Goal: Transaction & Acquisition: Purchase product/service

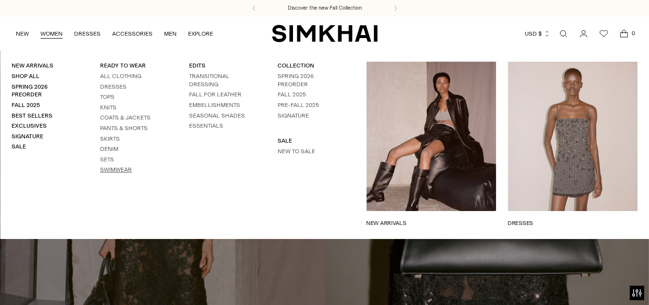
click at [121, 168] on link "Swimwear" at bounding box center [116, 169] width 32 height 7
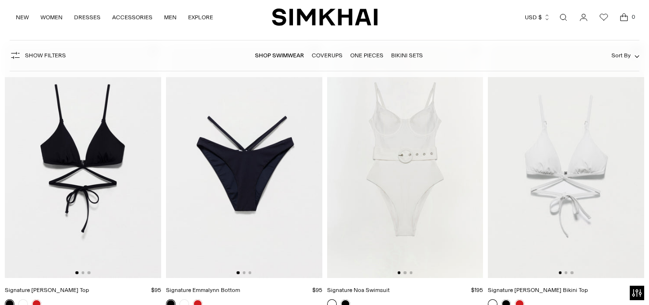
scroll to position [116, 0]
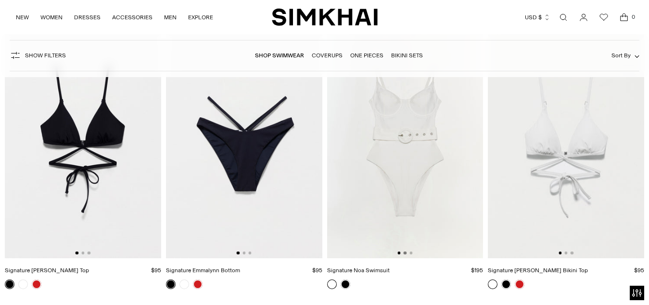
click at [405, 252] on button "Go to slide 2" at bounding box center [405, 252] width 3 height 3
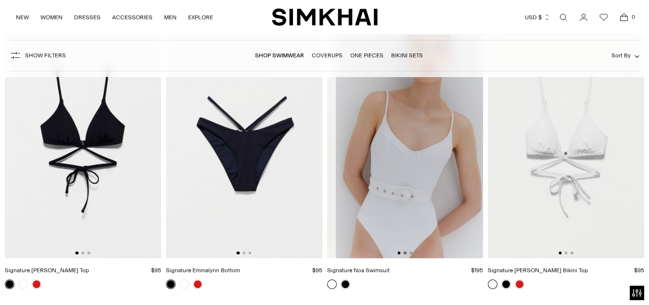
scroll to position [0, 156]
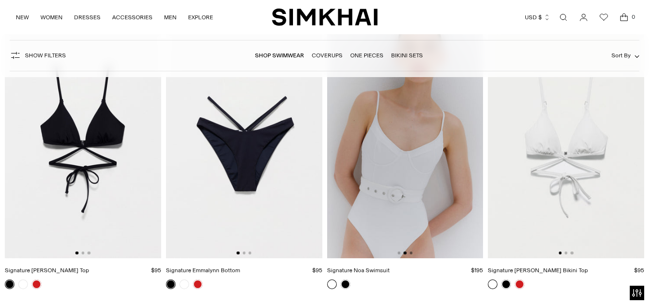
click at [412, 252] on button "Go to slide 3" at bounding box center [411, 252] width 3 height 3
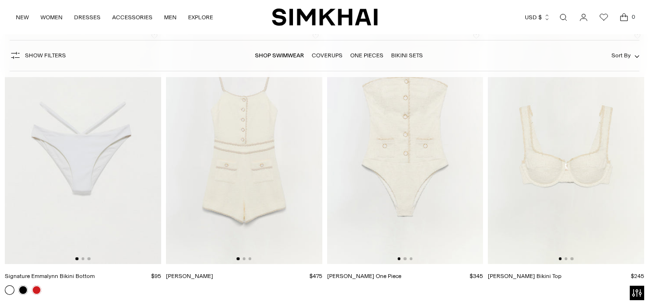
scroll to position [412, 0]
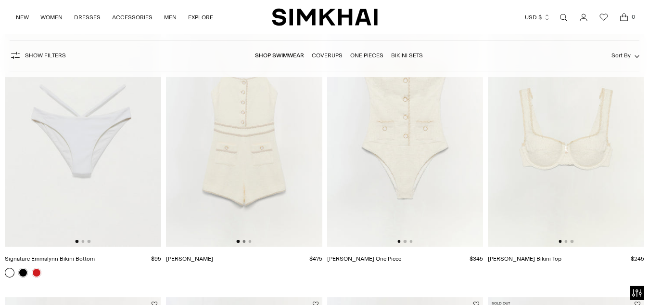
click at [245, 240] on button "Go to slide 2" at bounding box center [244, 241] width 3 height 3
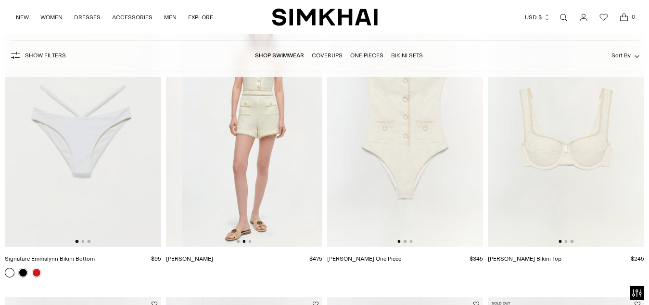
scroll to position [0, 156]
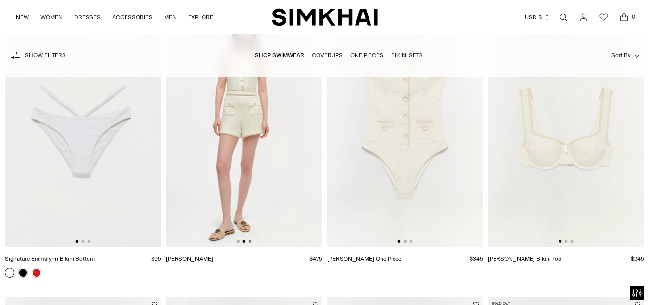
click at [250, 242] on button "Go to slide 3" at bounding box center [249, 241] width 3 height 3
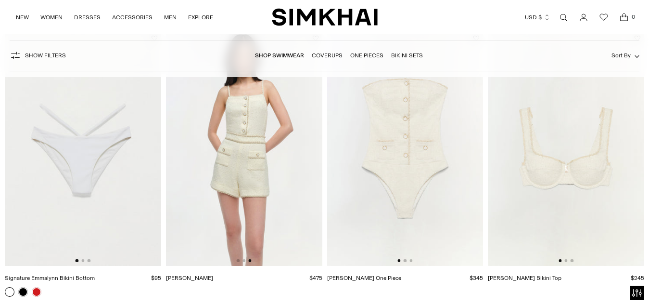
scroll to position [412, 0]
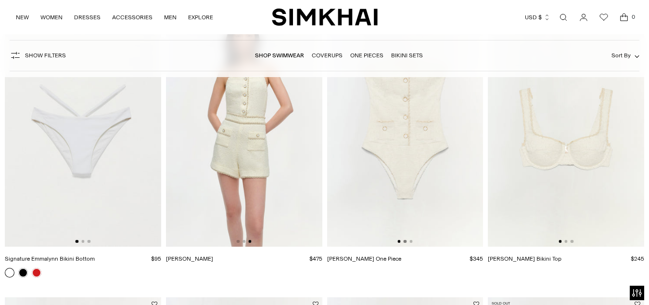
click at [405, 241] on button "Go to slide 2" at bounding box center [405, 241] width 3 height 3
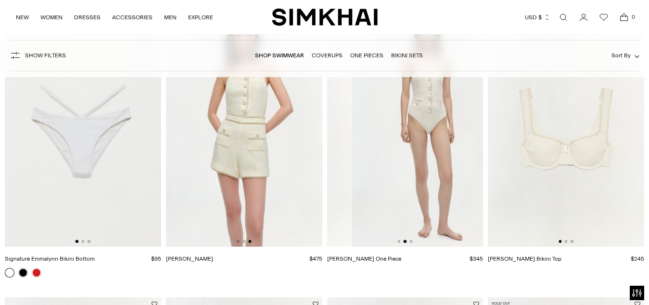
scroll to position [0, 156]
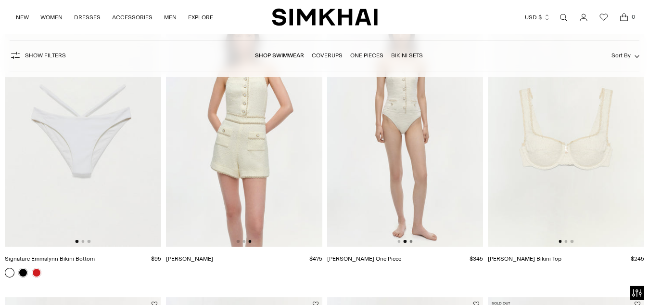
click at [412, 241] on button "Go to slide 3" at bounding box center [411, 241] width 3 height 3
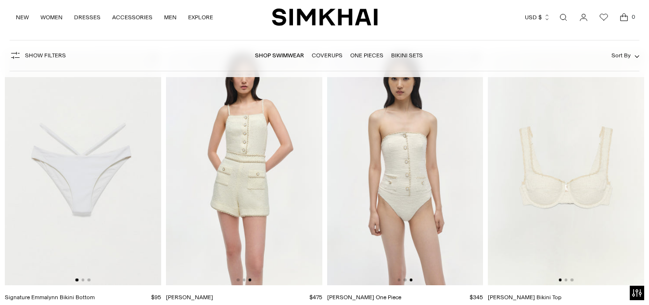
scroll to position [393, 0]
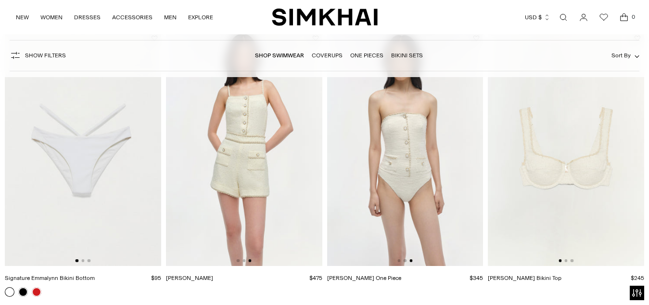
click at [419, 189] on img at bounding box center [405, 148] width 156 height 234
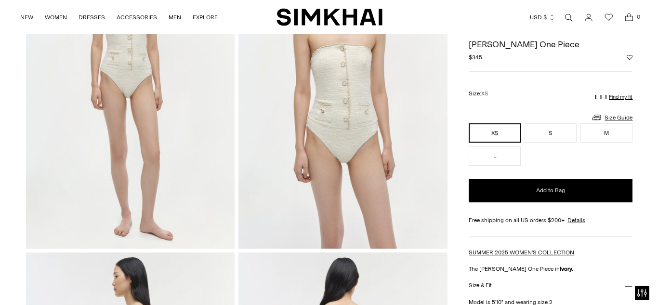
scroll to position [116, 0]
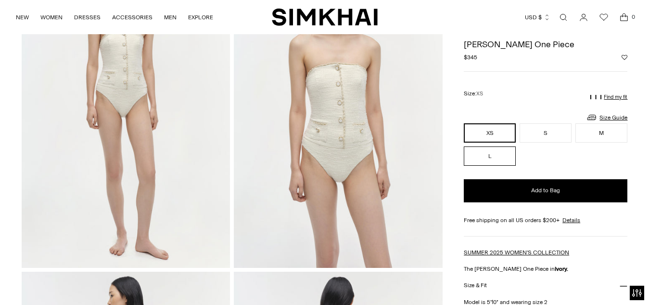
click at [492, 150] on button "L" at bounding box center [490, 155] width 52 height 19
click at [621, 115] on link "Size Guide" at bounding box center [606, 117] width 41 height 12
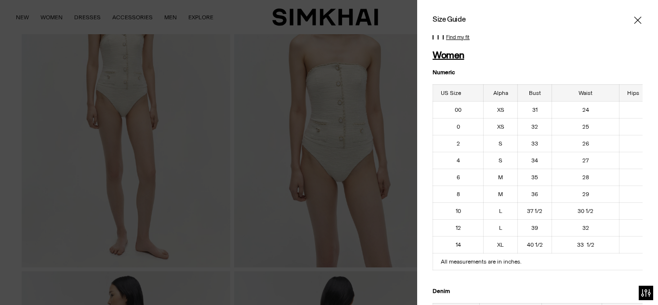
click at [633, 19] on icon "Close" at bounding box center [636, 19] width 7 height 7
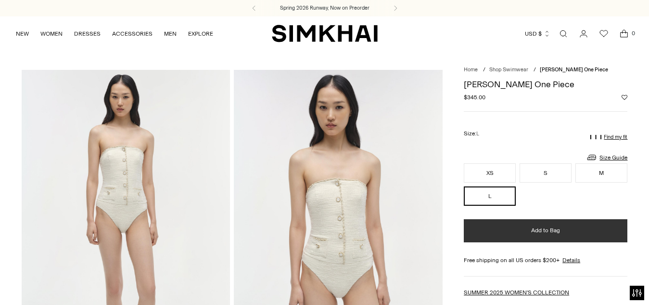
click at [549, 231] on span "Add to Bag" at bounding box center [545, 230] width 29 height 8
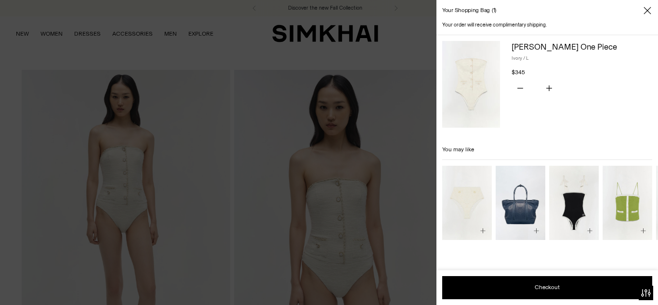
click at [646, 9] on icon "Close" at bounding box center [647, 11] width 8 height 10
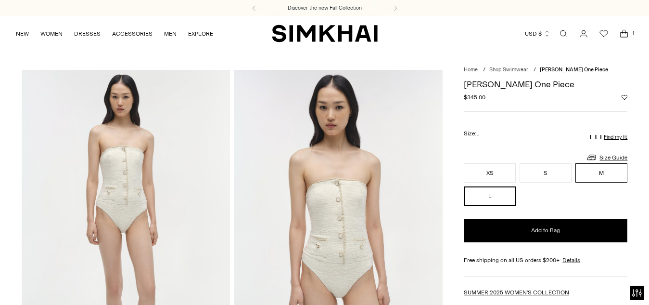
click at [606, 176] on button "M" at bounding box center [602, 172] width 52 height 19
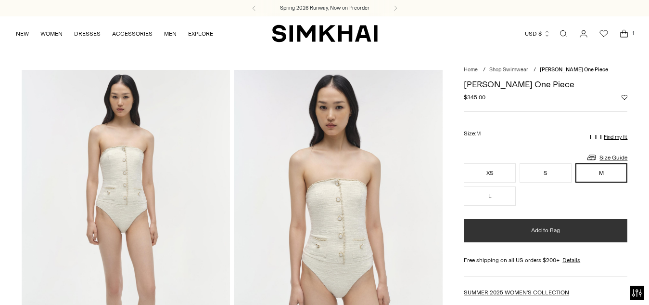
click at [578, 229] on button "Add to Bag" at bounding box center [546, 230] width 164 height 23
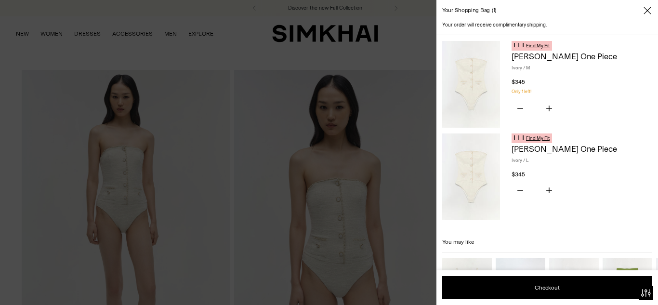
click at [648, 8] on icon "Close" at bounding box center [647, 11] width 8 height 10
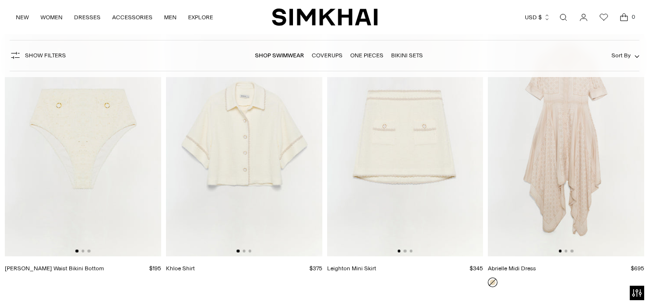
scroll to position [689, 0]
click at [254, 141] on img at bounding box center [244, 137] width 156 height 234
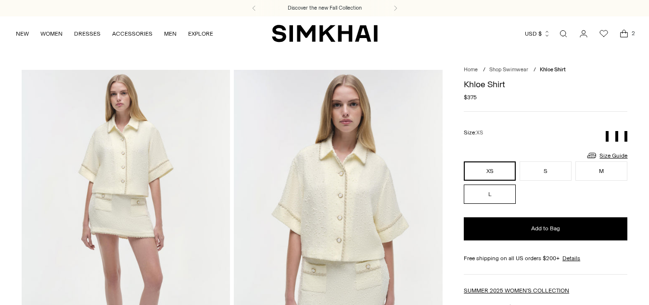
click at [500, 198] on button "L" at bounding box center [490, 193] width 52 height 19
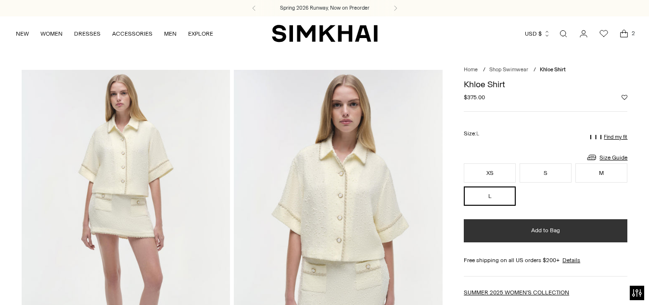
click at [563, 232] on button "Add to Bag" at bounding box center [546, 230] width 164 height 23
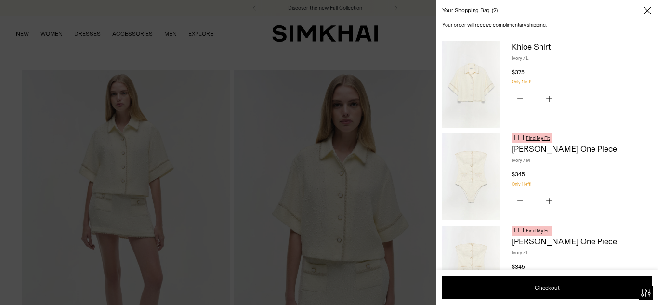
click at [645, 12] on icon "Close" at bounding box center [642, 14] width 7 height 7
click at [649, 12] on icon "Close" at bounding box center [647, 11] width 8 height 10
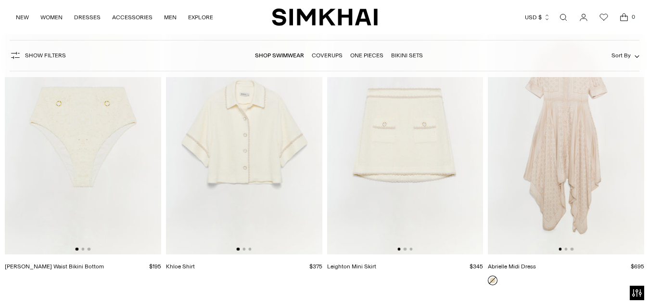
scroll to position [689, 0]
click at [404, 145] on img at bounding box center [405, 137] width 156 height 234
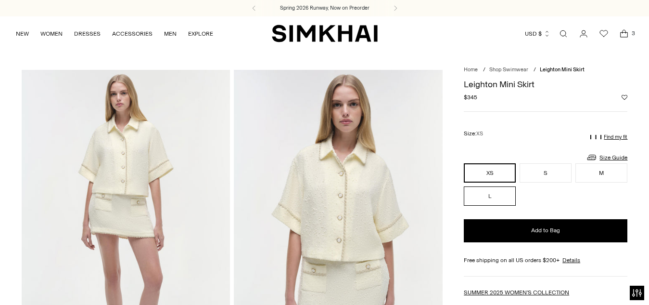
click at [489, 196] on button "L" at bounding box center [490, 195] width 52 height 19
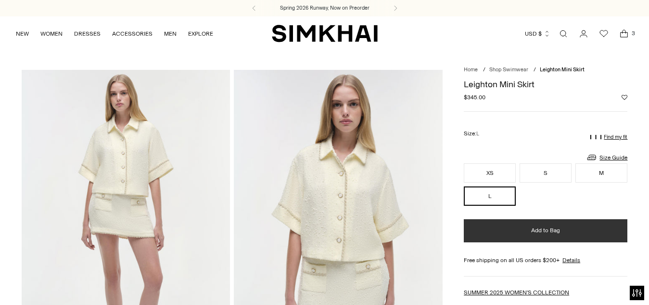
click at [534, 226] on span "Add to Bag" at bounding box center [545, 230] width 29 height 8
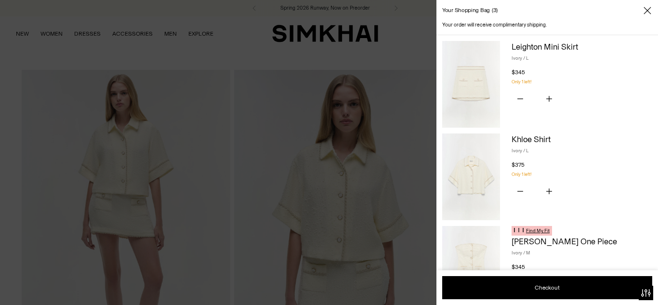
click at [646, 7] on icon "Close" at bounding box center [647, 11] width 8 height 10
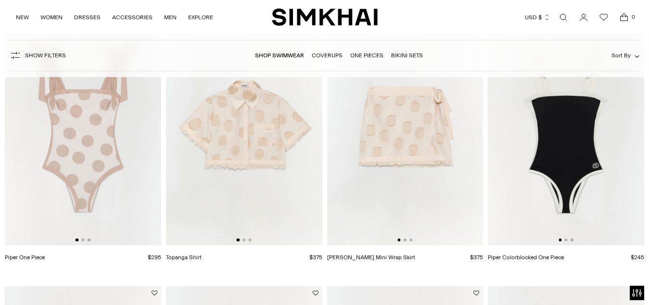
scroll to position [986, 0]
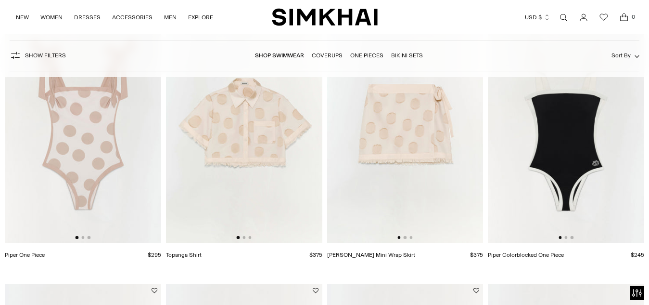
click at [103, 172] on img at bounding box center [83, 125] width 156 height 234
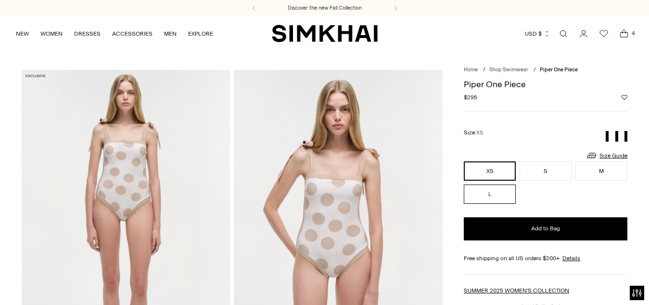
click at [484, 194] on button "L" at bounding box center [490, 193] width 52 height 19
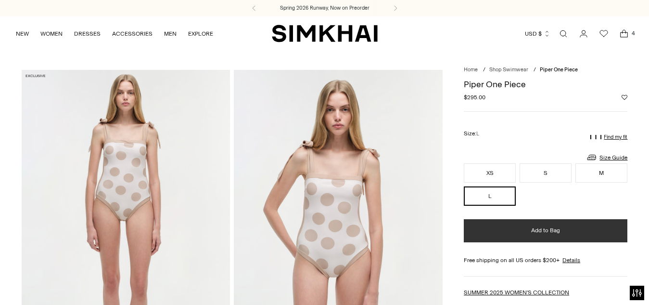
click at [524, 227] on button "Add to Bag" at bounding box center [546, 230] width 164 height 23
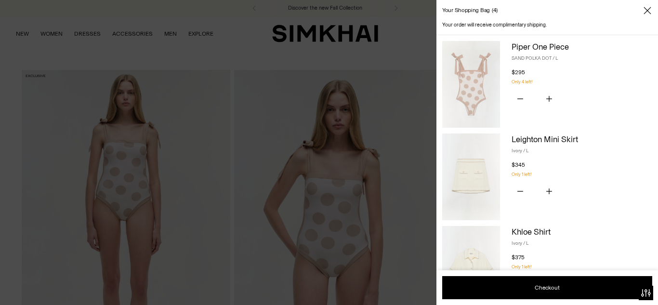
click at [648, 12] on icon "Close" at bounding box center [646, 10] width 7 height 7
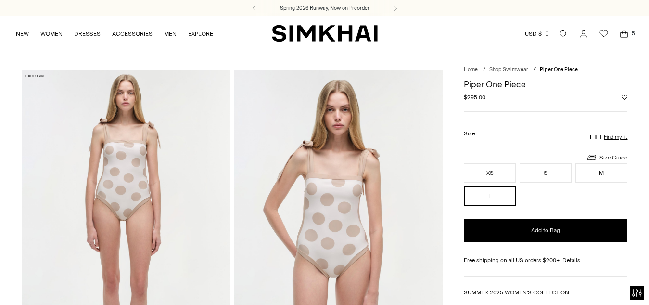
click at [617, 134] on p "Find my fit" at bounding box center [616, 137] width 24 height 6
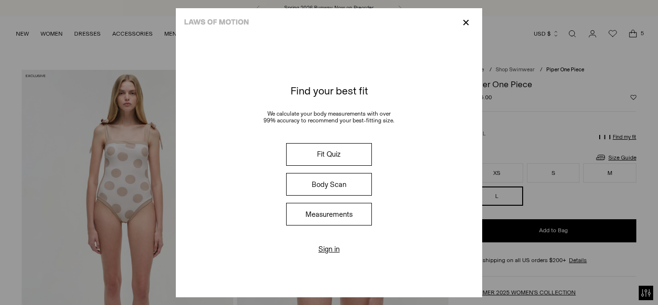
click at [329, 155] on button "Fit Quiz" at bounding box center [329, 154] width 86 height 23
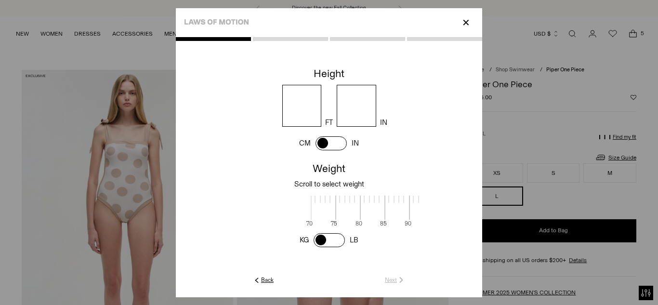
scroll to position [1, 313]
click at [291, 103] on input "number" at bounding box center [301, 106] width 39 height 42
type input "*"
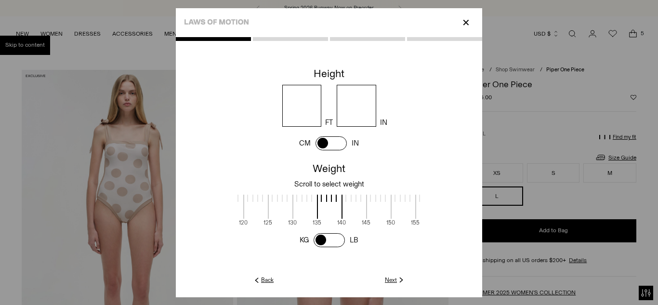
type input "*"
drag, startPoint x: 416, startPoint y: 208, endPoint x: 411, endPoint y: 212, distance: 6.2
click at [362, 100] on input "*" at bounding box center [355, 106] width 39 height 42
click at [415, 201] on div at bounding box center [427, 197] width 24 height 7
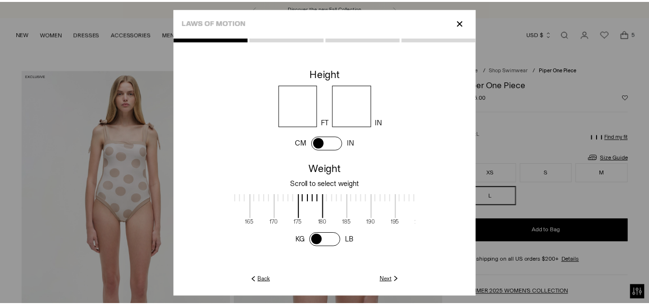
scroll to position [1, 505]
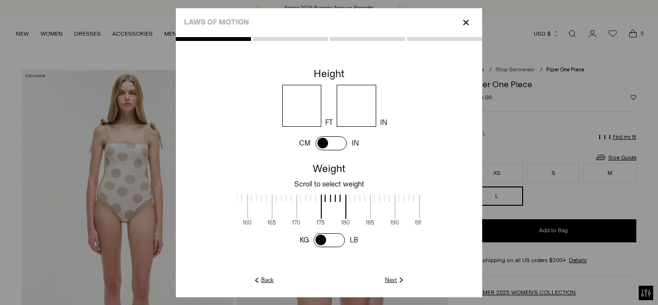
click at [321, 203] on span at bounding box center [334, 206] width 26 height 24
click at [392, 276] on link "Next" at bounding box center [395, 279] width 21 height 9
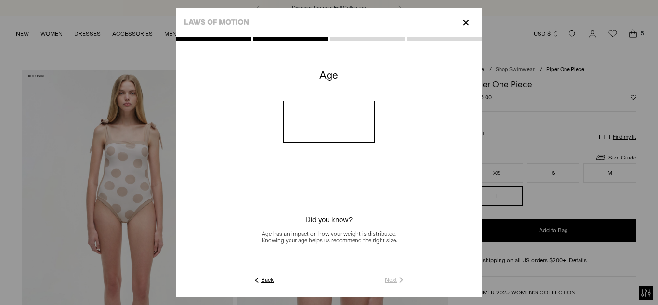
click at [351, 132] on input "number" at bounding box center [329, 122] width 92 height 42
type input "**"
click at [390, 276] on link "Next" at bounding box center [395, 279] width 21 height 9
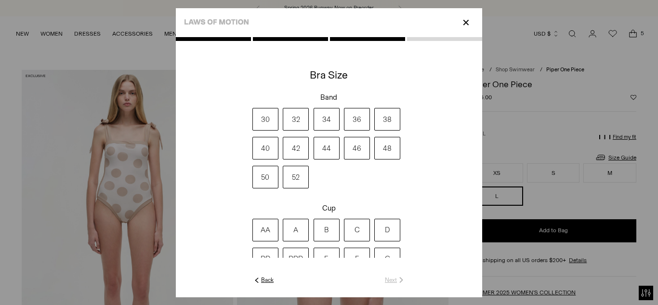
click at [349, 120] on label "36" at bounding box center [357, 119] width 26 height 23
click at [269, 251] on label "DD" at bounding box center [265, 258] width 26 height 23
click at [393, 279] on link "Next" at bounding box center [395, 279] width 21 height 9
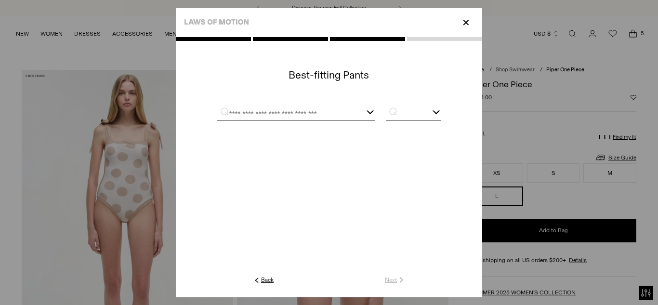
click at [353, 115] on div at bounding box center [295, 114] width 157 height 12
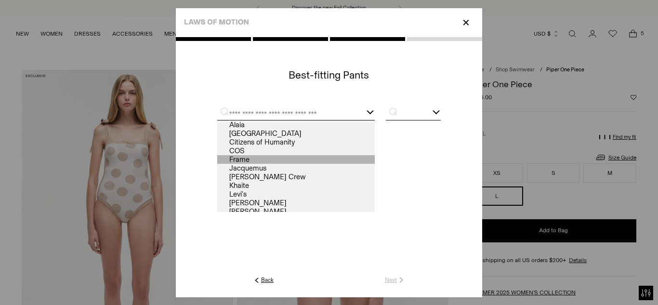
click at [327, 157] on link "Frame" at bounding box center [295, 159] width 157 height 9
type input "*****"
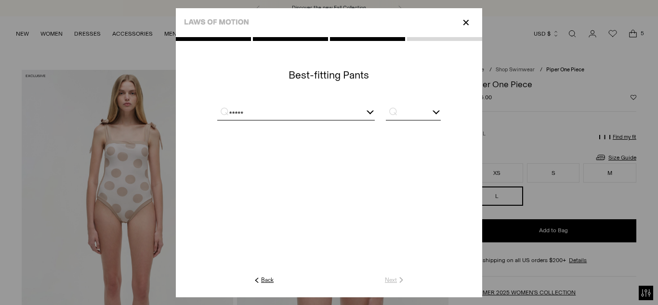
click at [395, 110] on p "⌕" at bounding box center [390, 111] width 19 height 10
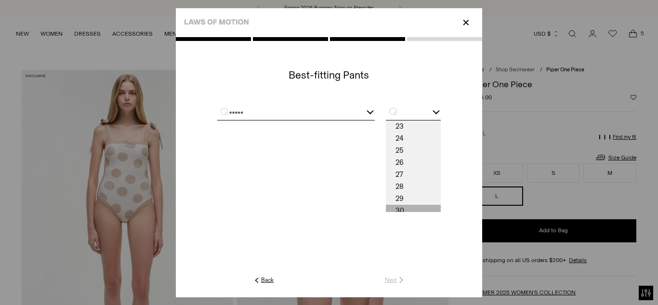
click at [413, 207] on span "30" at bounding box center [413, 211] width 55 height 12
type input "**"
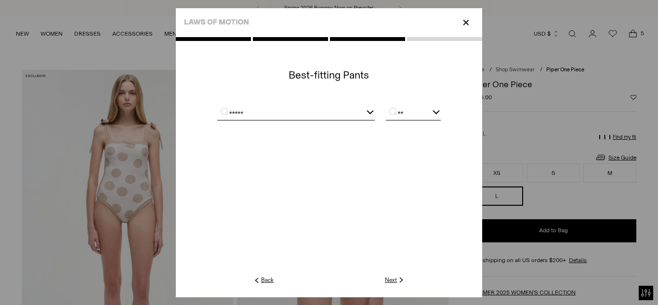
click at [390, 284] on div at bounding box center [329, 167] width 306 height 260
click at [388, 280] on link "Next" at bounding box center [395, 279] width 21 height 9
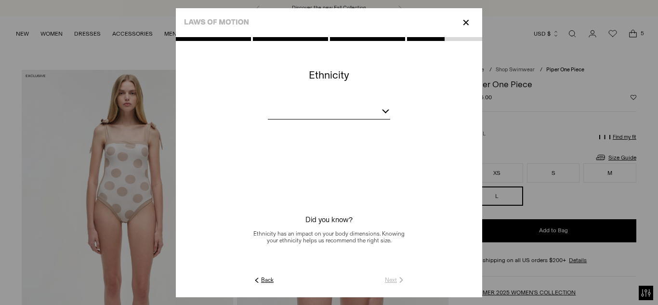
click at [374, 116] on div at bounding box center [329, 113] width 122 height 12
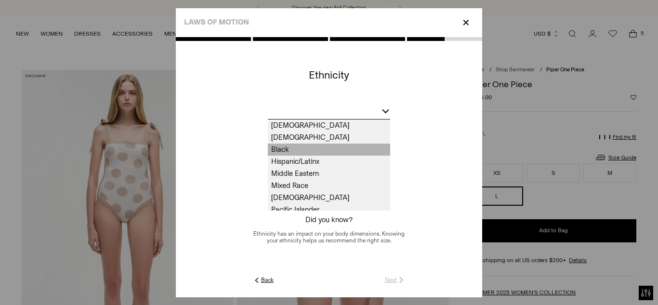
click at [357, 146] on span "Black" at bounding box center [329, 149] width 122 height 12
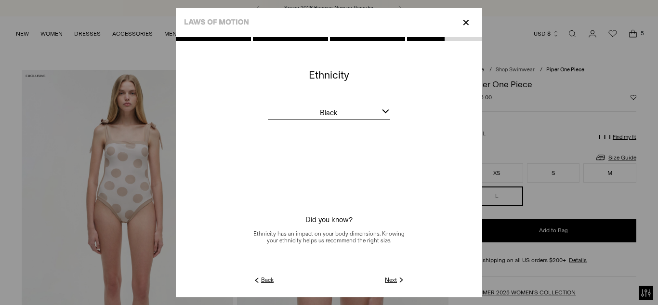
click at [393, 282] on link "Next" at bounding box center [395, 279] width 21 height 9
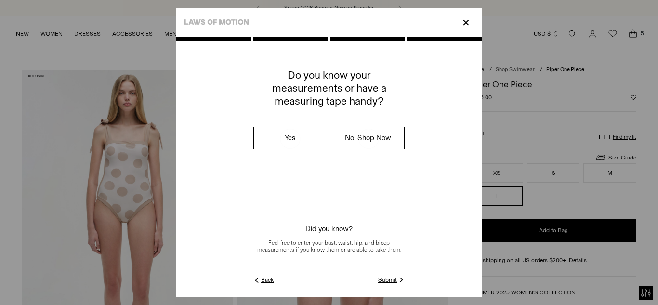
click at [389, 279] on link "Submit" at bounding box center [391, 279] width 27 height 9
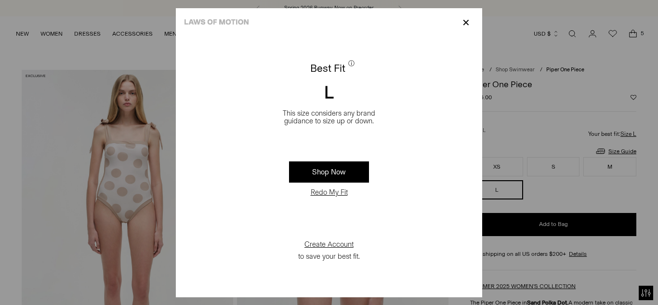
click at [469, 23] on p "✕" at bounding box center [465, 22] width 13 height 16
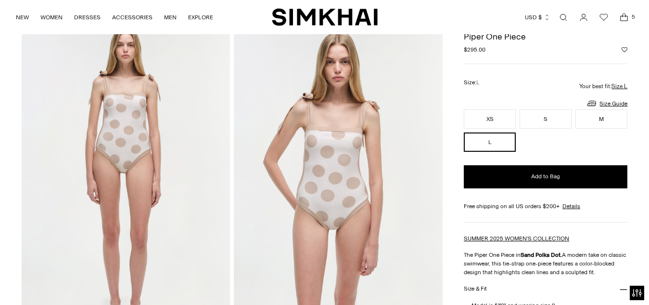
scroll to position [0, 0]
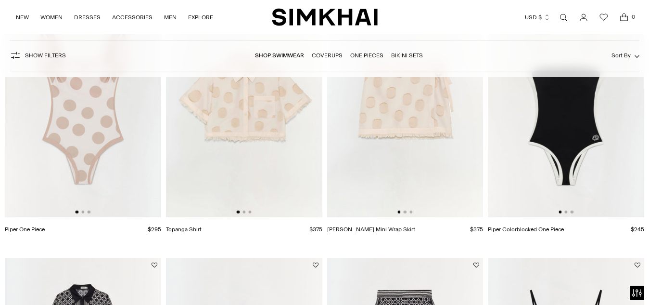
scroll to position [973, 0]
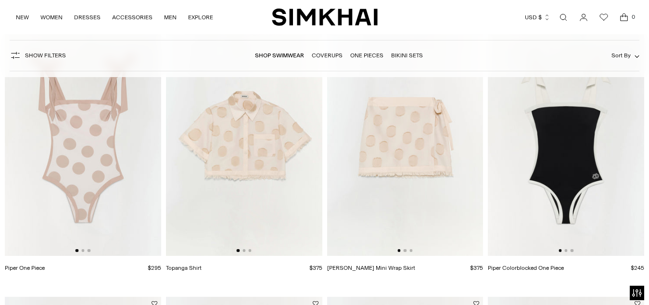
drag, startPoint x: 582, startPoint y: 188, endPoint x: 583, endPoint y: 158, distance: 29.4
click at [583, 158] on img at bounding box center [566, 138] width 156 height 234
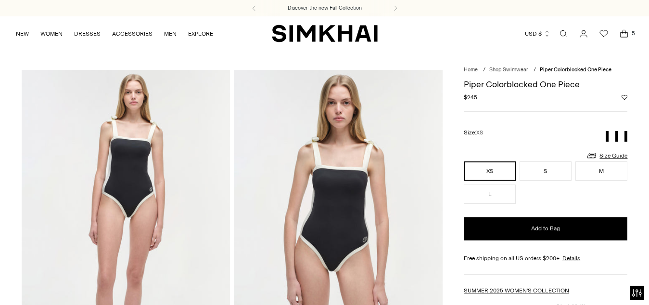
click at [498, 196] on button "L" at bounding box center [490, 193] width 52 height 19
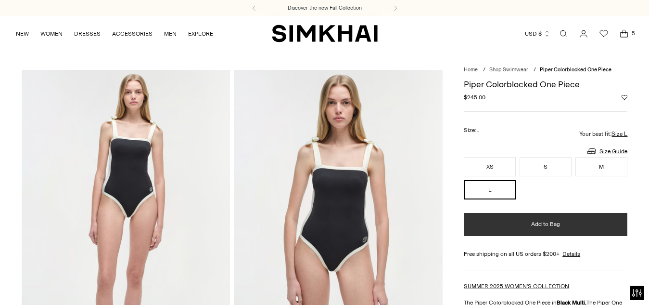
click at [529, 224] on button "Add to Bag" at bounding box center [546, 224] width 164 height 23
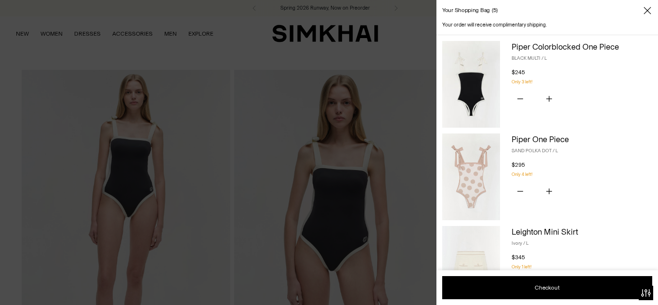
click at [645, 11] on icon "Close" at bounding box center [647, 11] width 8 height 10
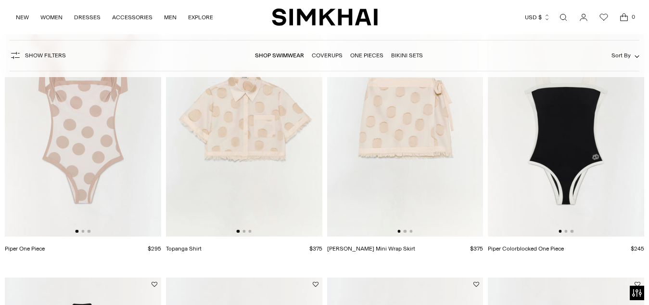
scroll to position [1250, 0]
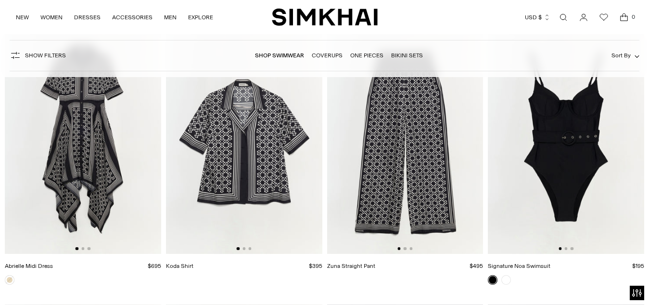
click at [566, 132] on img at bounding box center [566, 136] width 156 height 234
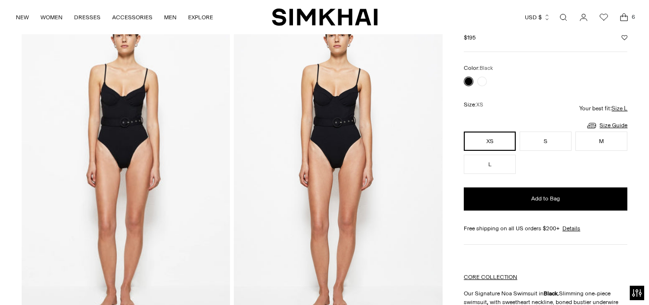
scroll to position [77, 0]
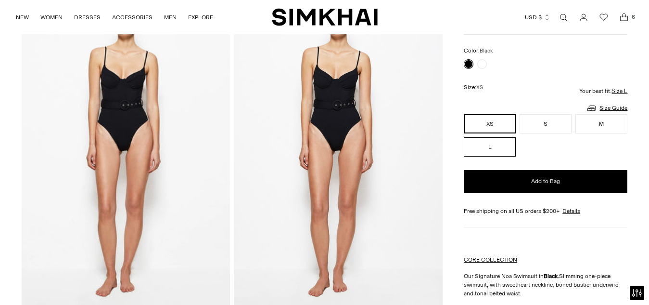
click at [493, 144] on button "L" at bounding box center [490, 146] width 52 height 19
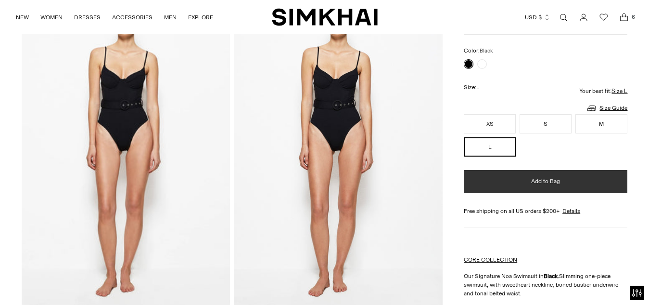
click at [549, 178] on span "Add to Bag" at bounding box center [545, 181] width 29 height 8
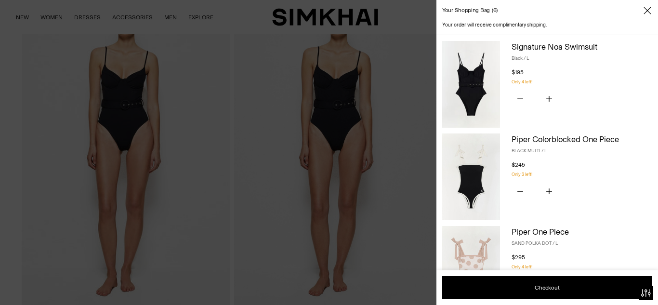
click at [649, 10] on span "Close" at bounding box center [647, 11] width 10 height 10
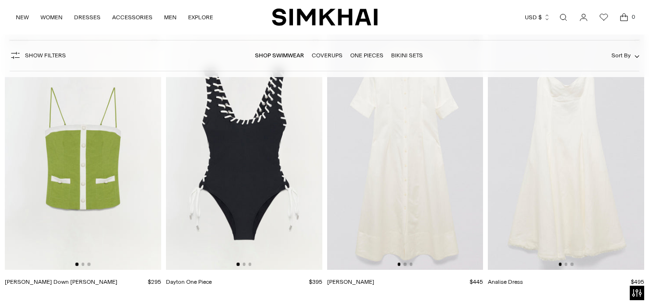
scroll to position [1500, 0]
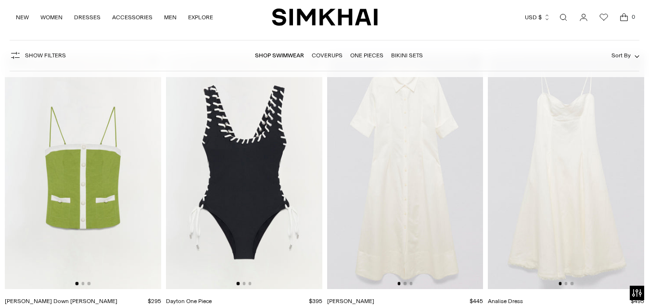
click at [248, 192] on img at bounding box center [244, 171] width 156 height 234
